Goal: Find specific page/section: Find specific page/section

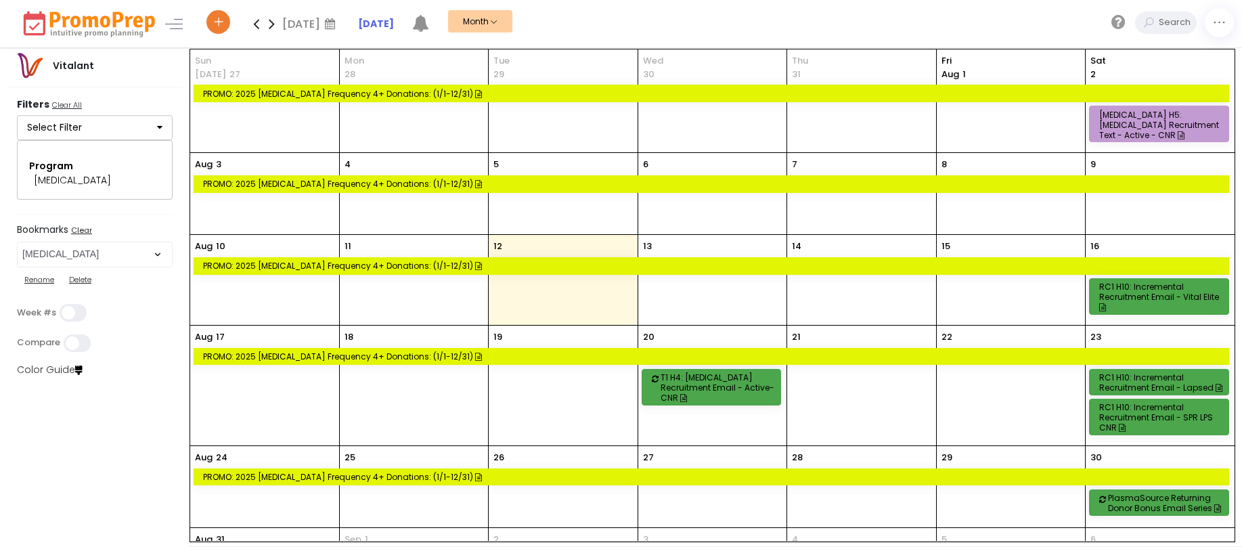
select select "43"
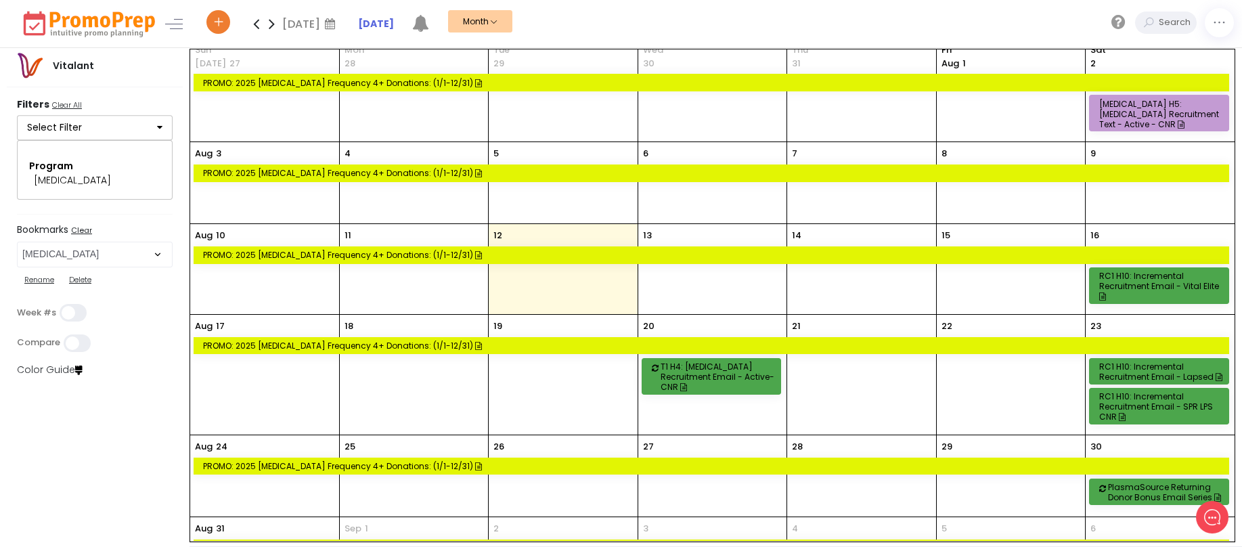
click at [74, 104] on u "Clear All" at bounding box center [67, 104] width 30 height 11
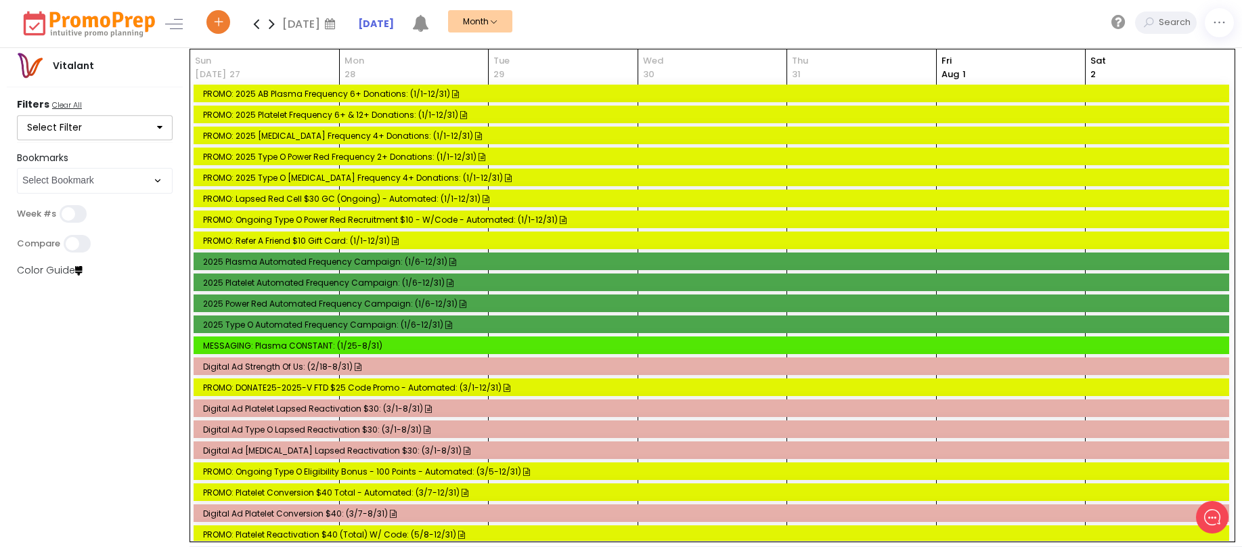
click at [162, 127] on icon "button" at bounding box center [159, 127] width 5 height 9
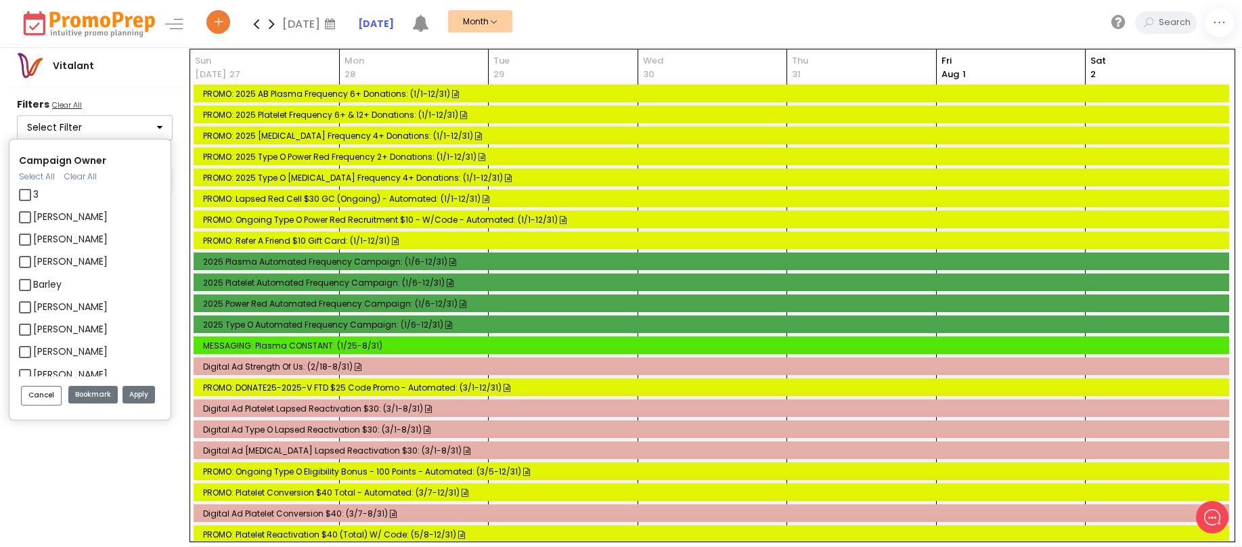
scroll to position [271, 0]
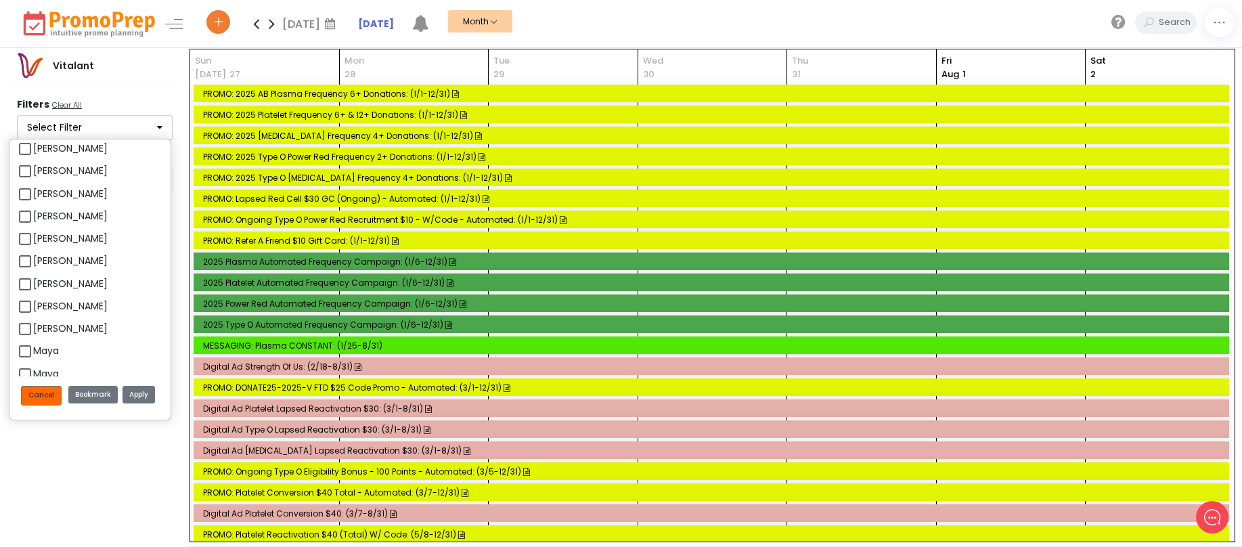
click at [47, 395] on button "Cancel" at bounding box center [41, 396] width 41 height 20
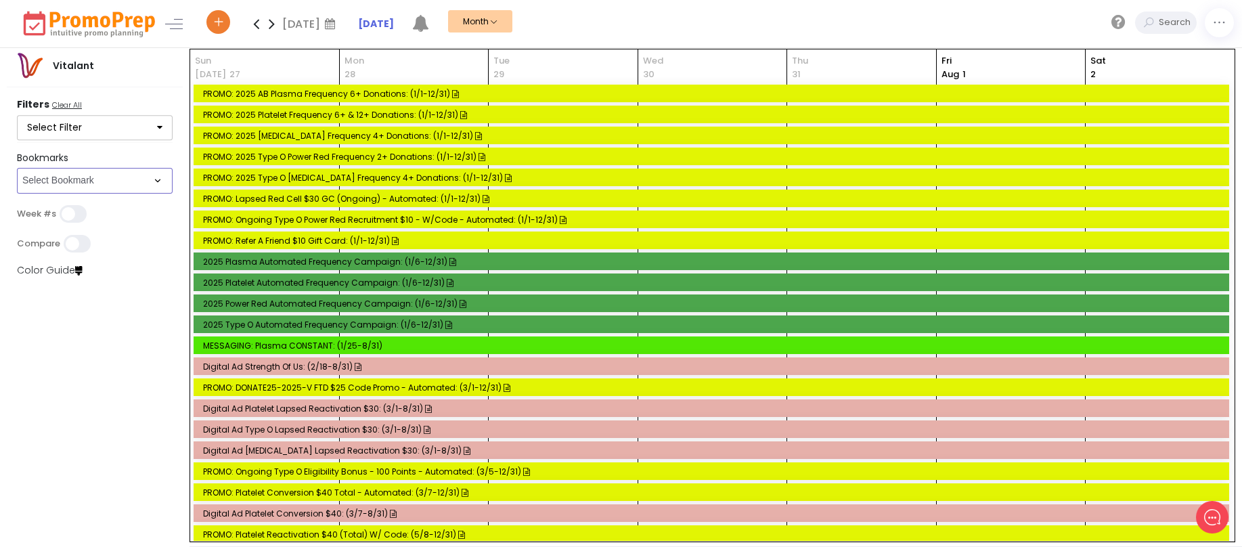
drag, startPoint x: 112, startPoint y: 175, endPoint x: 131, endPoint y: 182, distance: 19.7
click at [112, 175] on select "Select Bookmark Donation Centers PlasmaSource Platelet All Contacts [MEDICAL_DA…" at bounding box center [95, 181] width 156 height 26
select select "76"
click at [17, 194] on select "Select Bookmark Donation Centers PlasmaSource Platelet All Contacts [MEDICAL_DA…" at bounding box center [95, 181] width 156 height 26
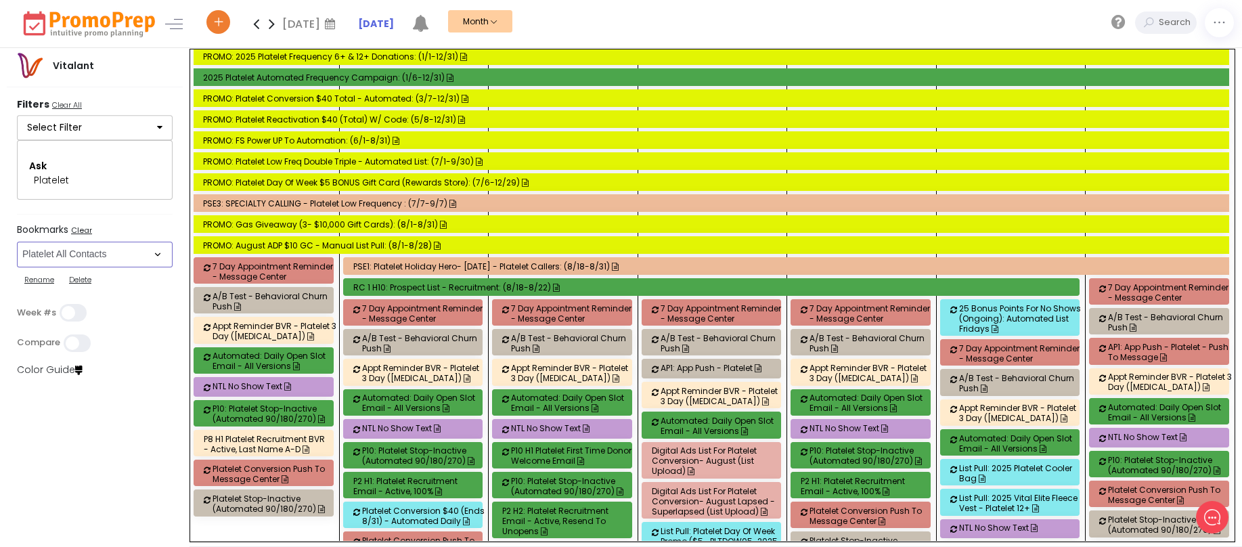
scroll to position [2707, 0]
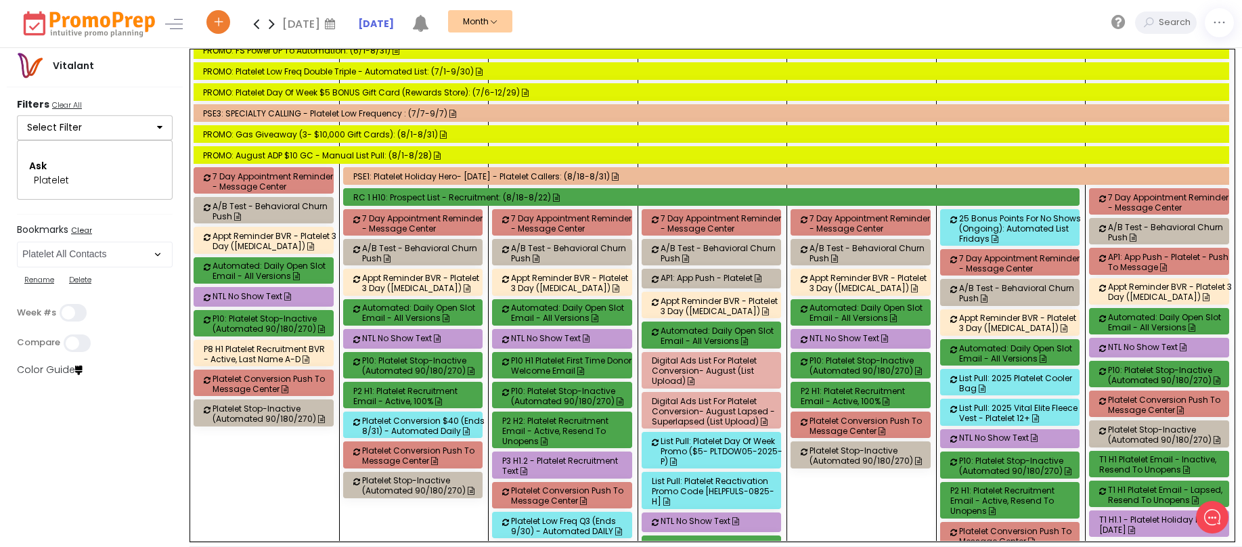
click at [71, 102] on u "Clear All" at bounding box center [67, 104] width 30 height 11
select select
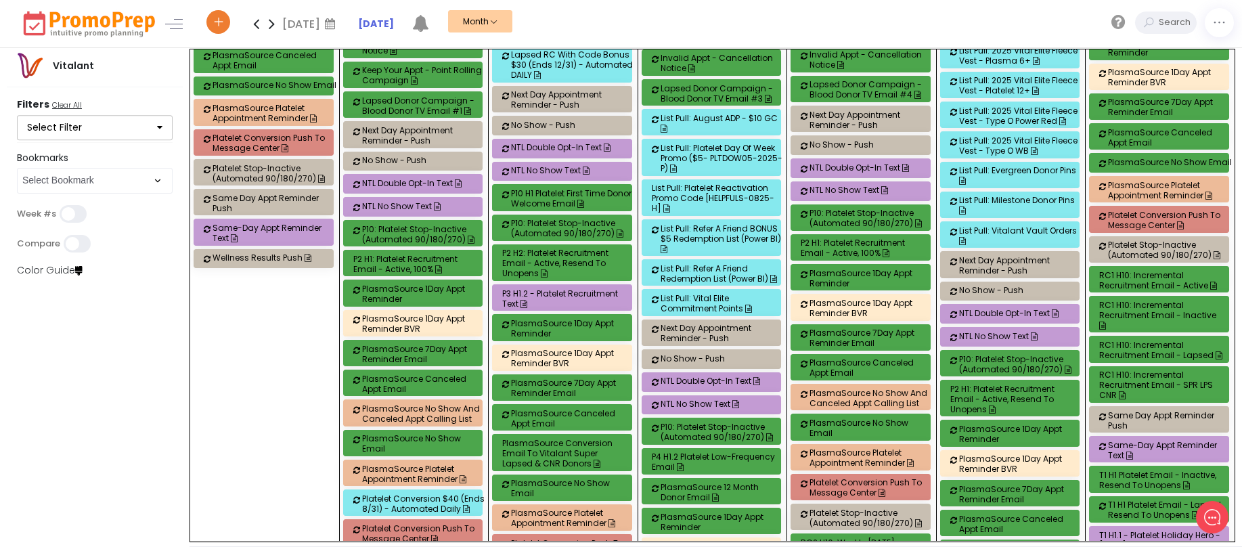
scroll to position [10378, 0]
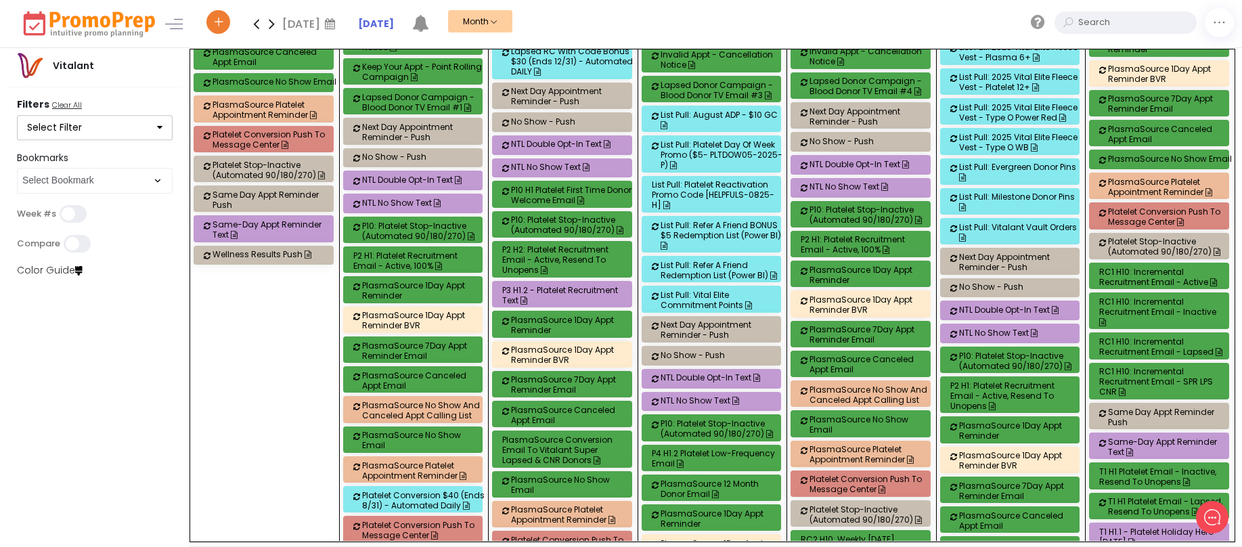
click at [1159, 22] on input "text" at bounding box center [1136, 23] width 122 height 22
type input "A1C"
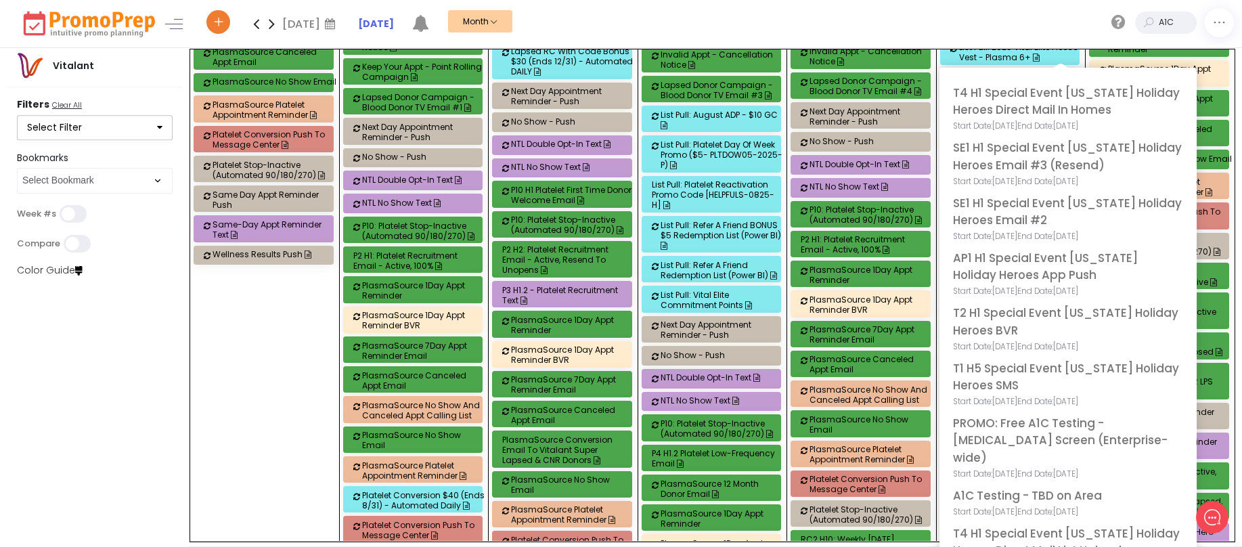
click at [974, 19] on div "[DATE] [DATE] Su Mo Tu We Th Fr Sa 27 28 29 30 31 1 2 3 4 5 6 7 8 9 10 11 12 13…" at bounding box center [722, 23] width 1039 height 47
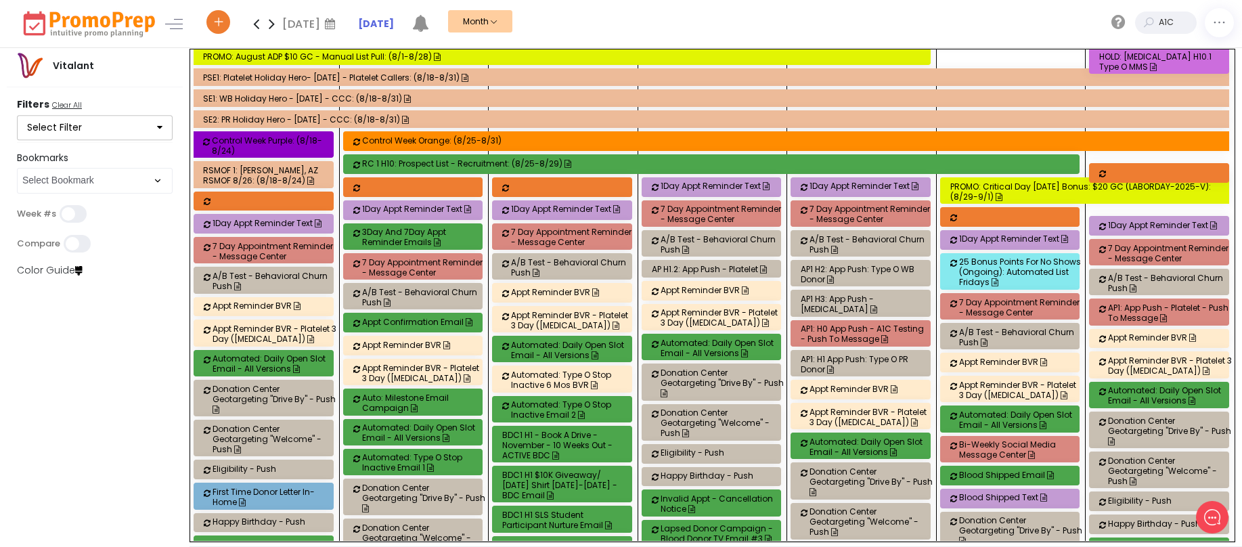
scroll to position [13086, 0]
